Goal: Entertainment & Leisure: Browse casually

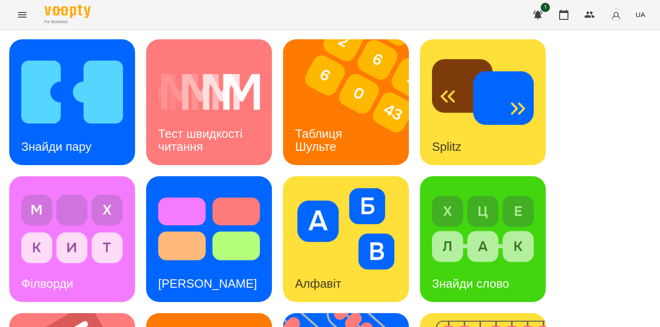
click at [18, 11] on icon "Menu" at bounding box center [22, 14] width 11 height 11
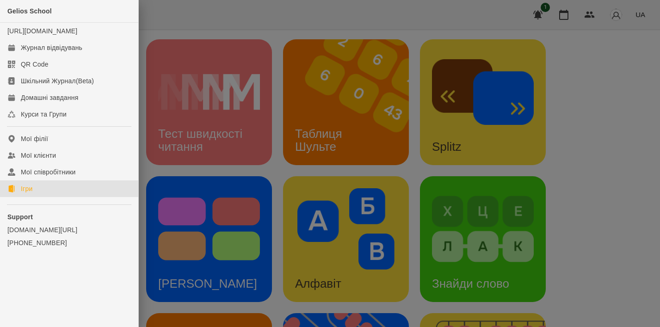
click at [254, 151] on div at bounding box center [330, 163] width 660 height 327
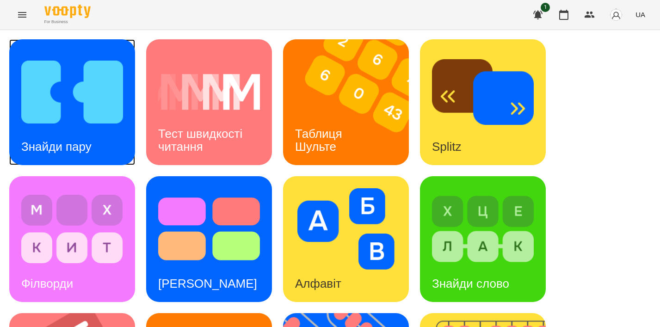
click at [78, 101] on img at bounding box center [72, 91] width 102 height 81
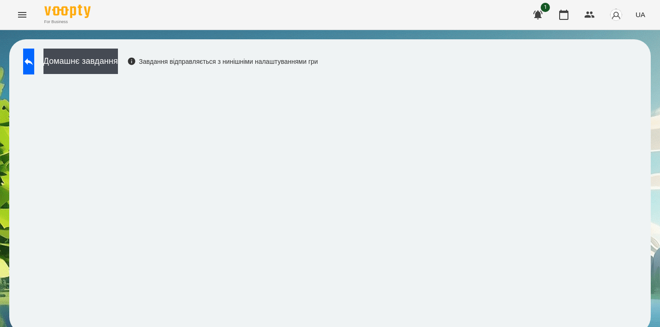
scroll to position [6, 0]
click at [34, 50] on button at bounding box center [28, 62] width 11 height 26
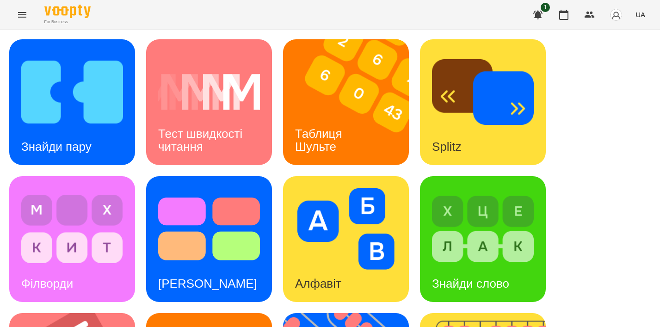
scroll to position [306, 0]
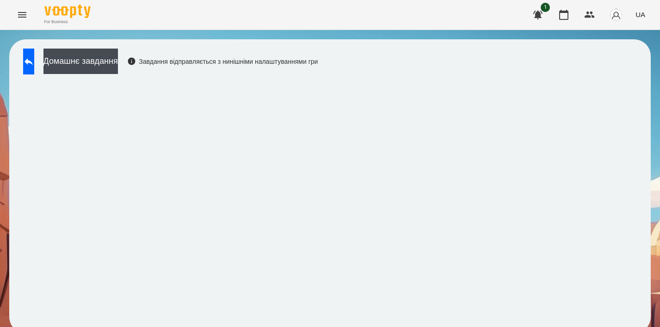
scroll to position [6, 0]
click at [34, 56] on icon at bounding box center [28, 61] width 11 height 11
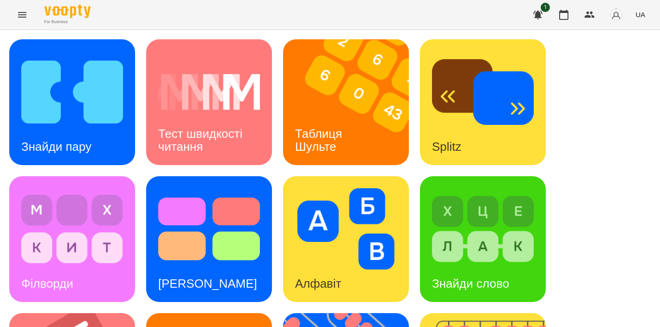
scroll to position [360, 0]
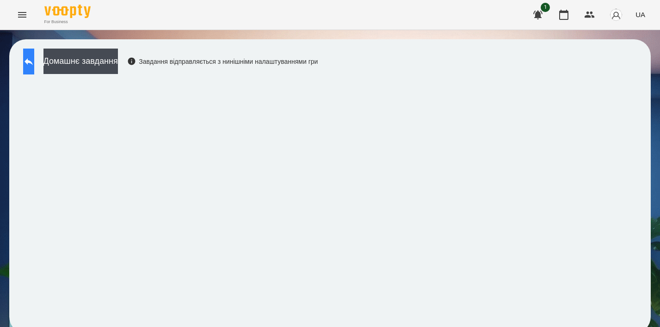
click at [34, 63] on icon at bounding box center [28, 61] width 11 height 11
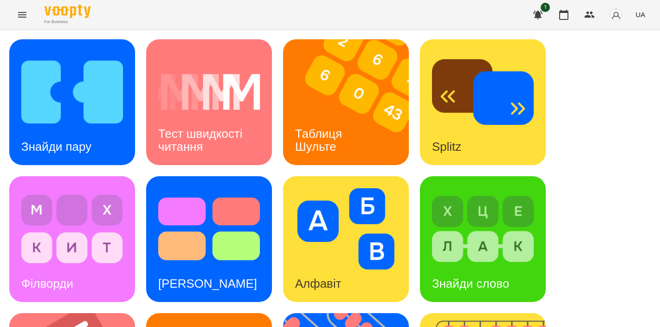
scroll to position [112, 0]
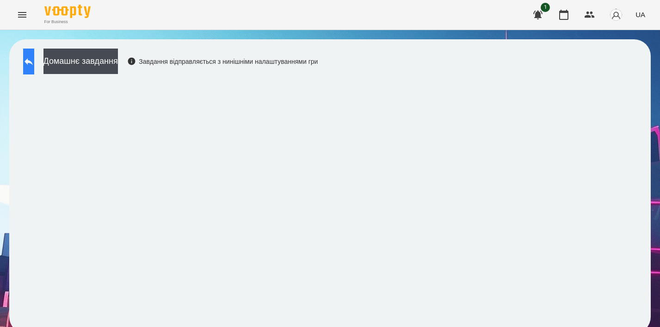
click at [34, 54] on button at bounding box center [28, 62] width 11 height 26
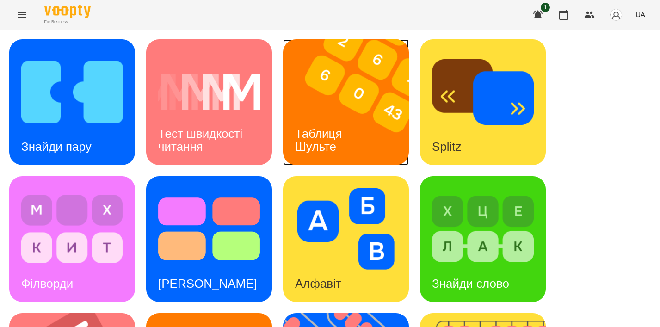
click at [351, 61] on img at bounding box center [351, 102] width 137 height 126
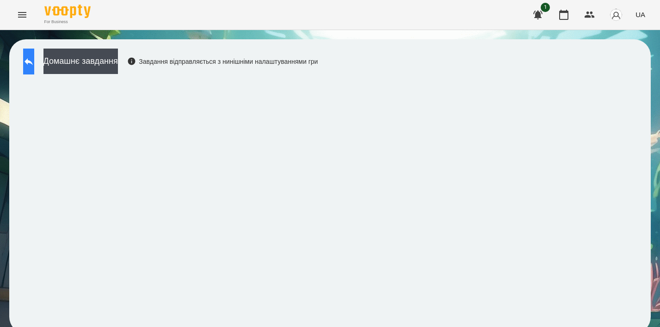
click at [34, 67] on button at bounding box center [28, 62] width 11 height 26
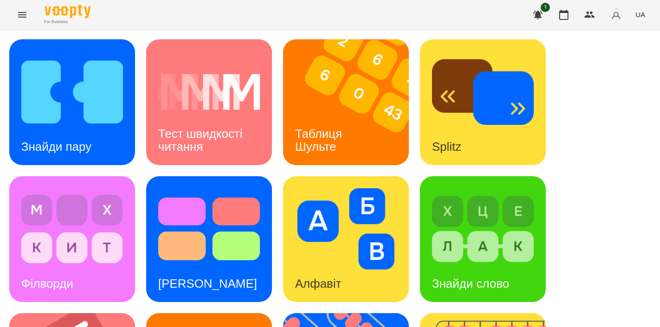
scroll to position [393, 0]
